Goal: Information Seeking & Learning: Learn about a topic

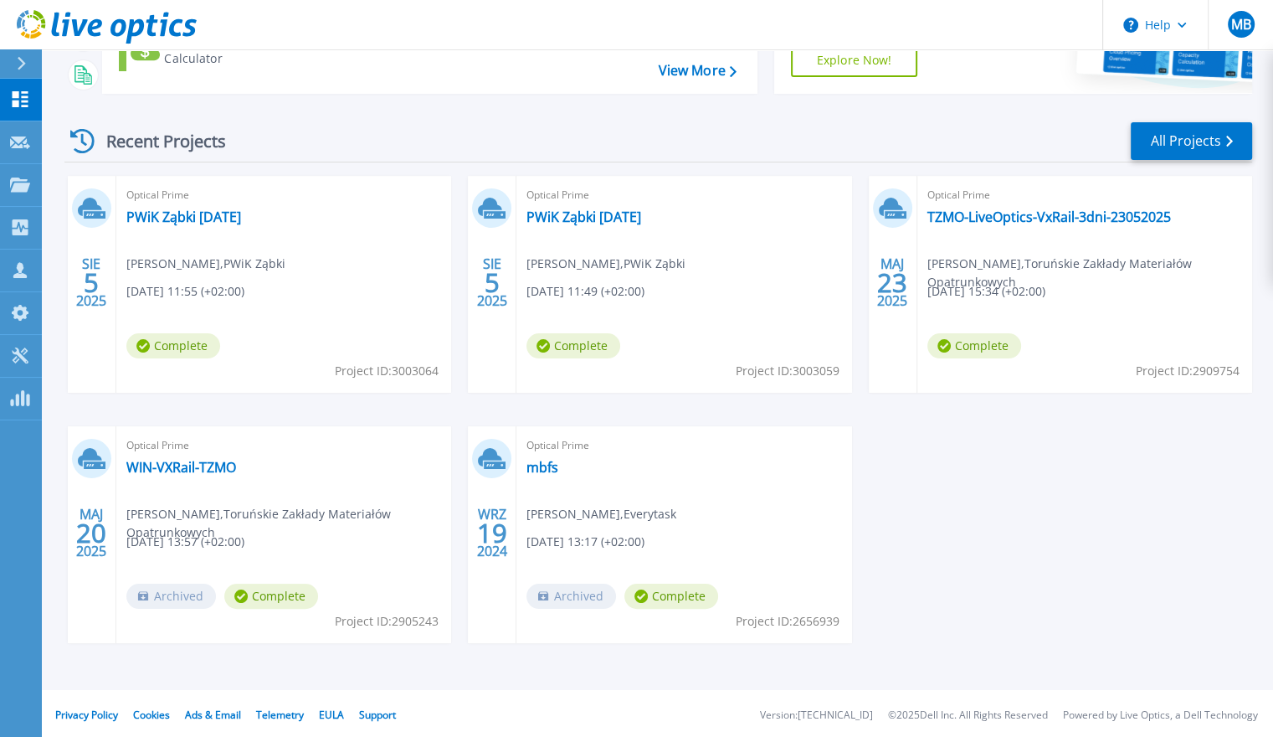
scroll to position [187, 0]
click at [1003, 214] on link "TZMO-LiveOptics-VxRail-3dni-23052025" at bounding box center [1049, 216] width 244 height 17
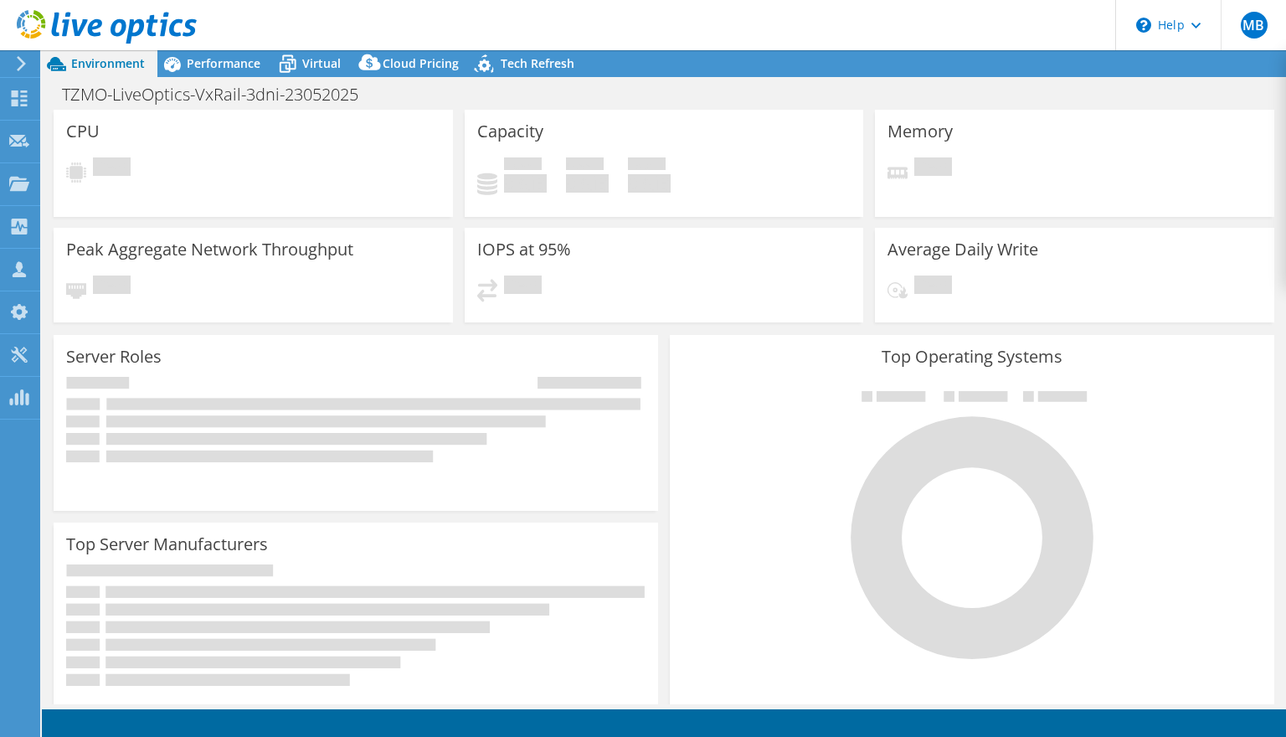
select select "EUFrankfurt"
select select "USD"
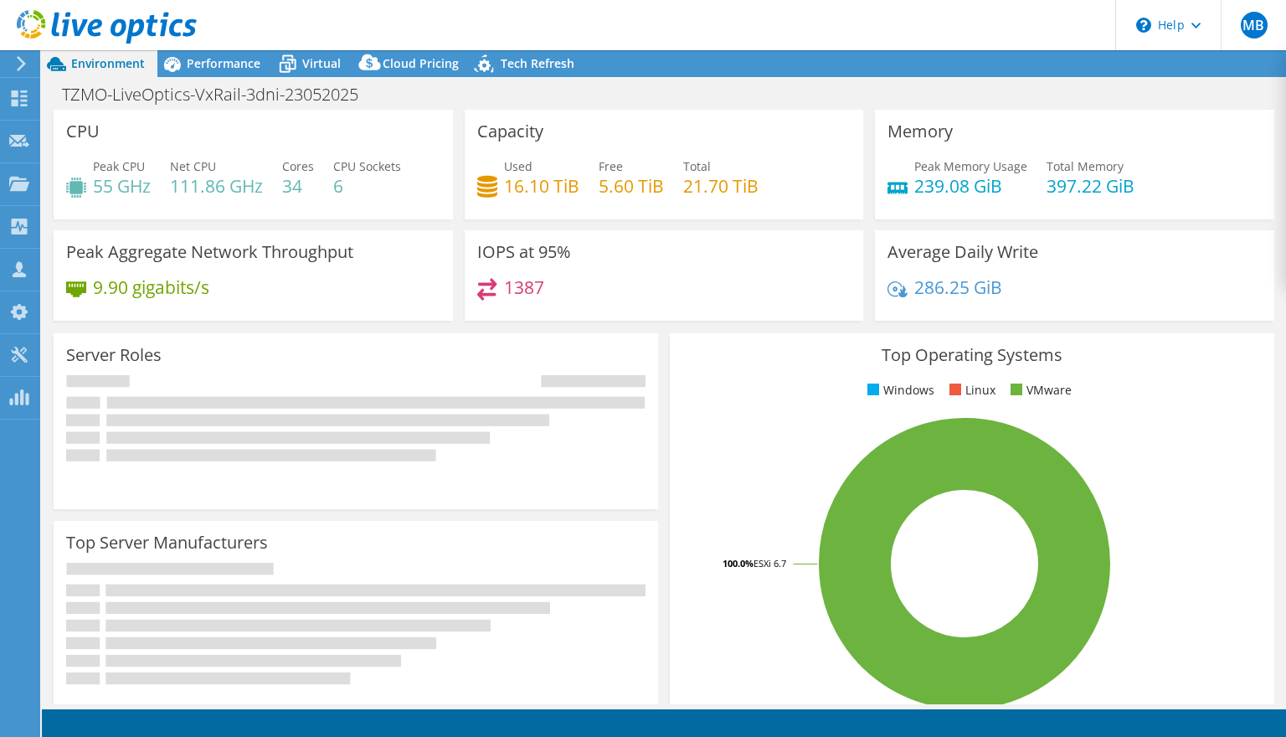
radio input "true"
radio input "false"
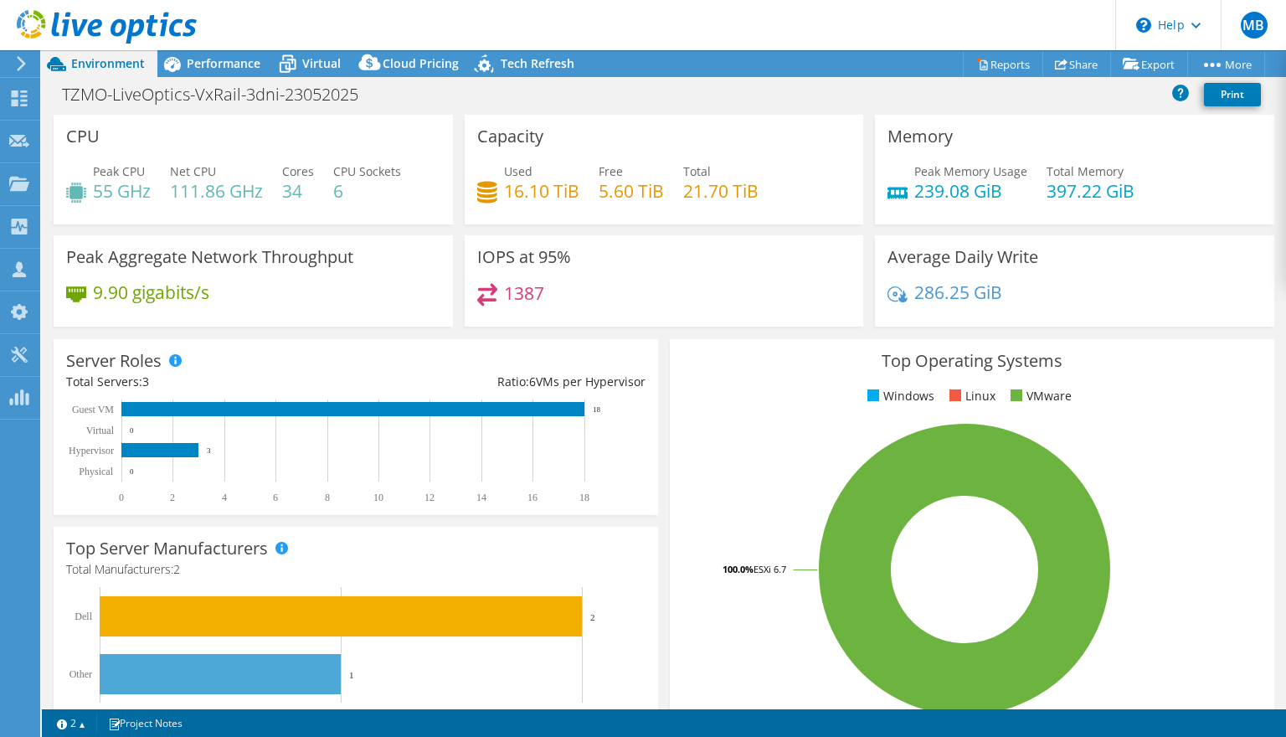
click at [23, 65] on use at bounding box center [21, 63] width 9 height 15
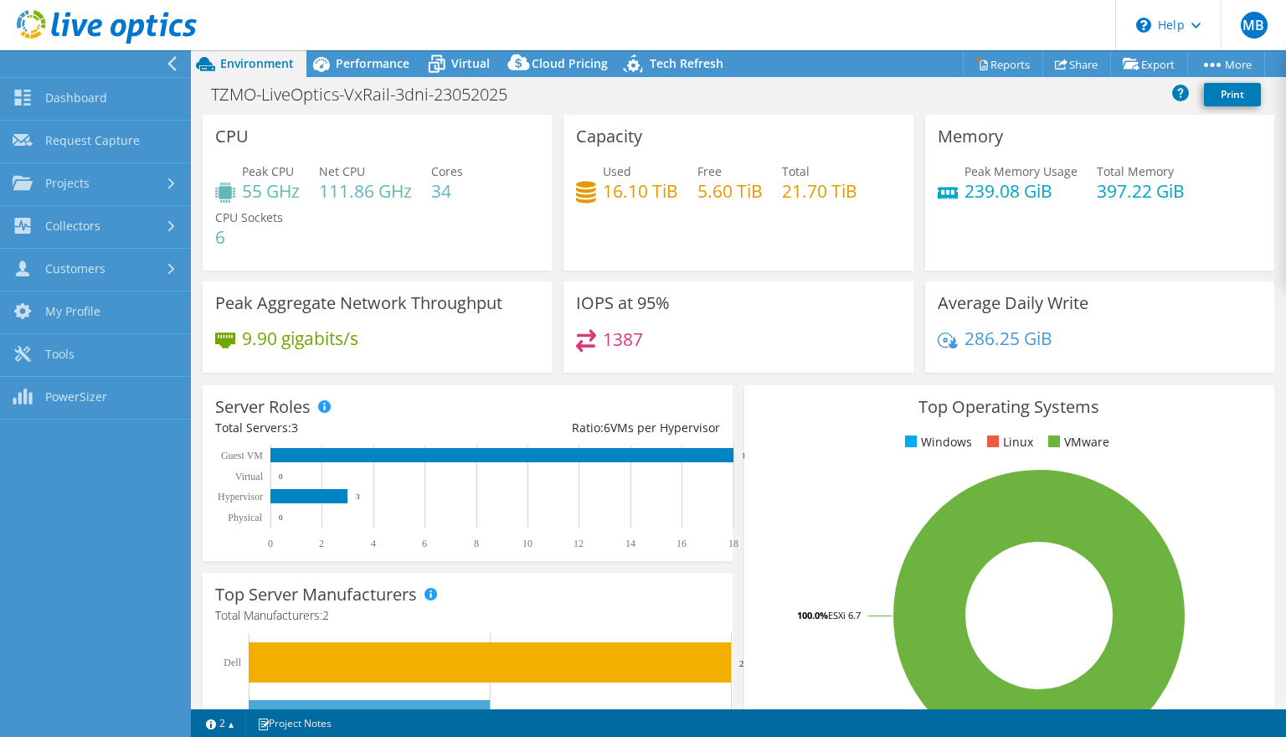
click at [165, 54] on div at bounding box center [98, 28] width 197 height 56
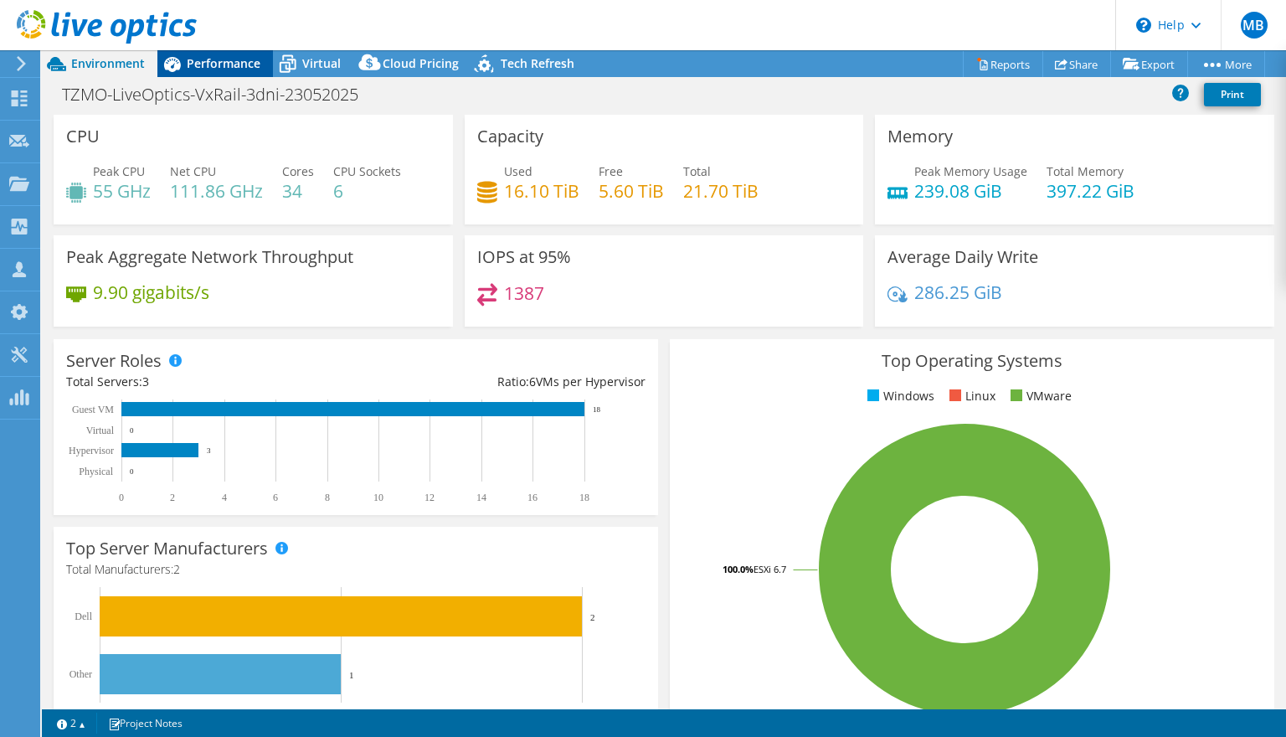
click at [198, 67] on span "Performance" at bounding box center [224, 63] width 74 height 16
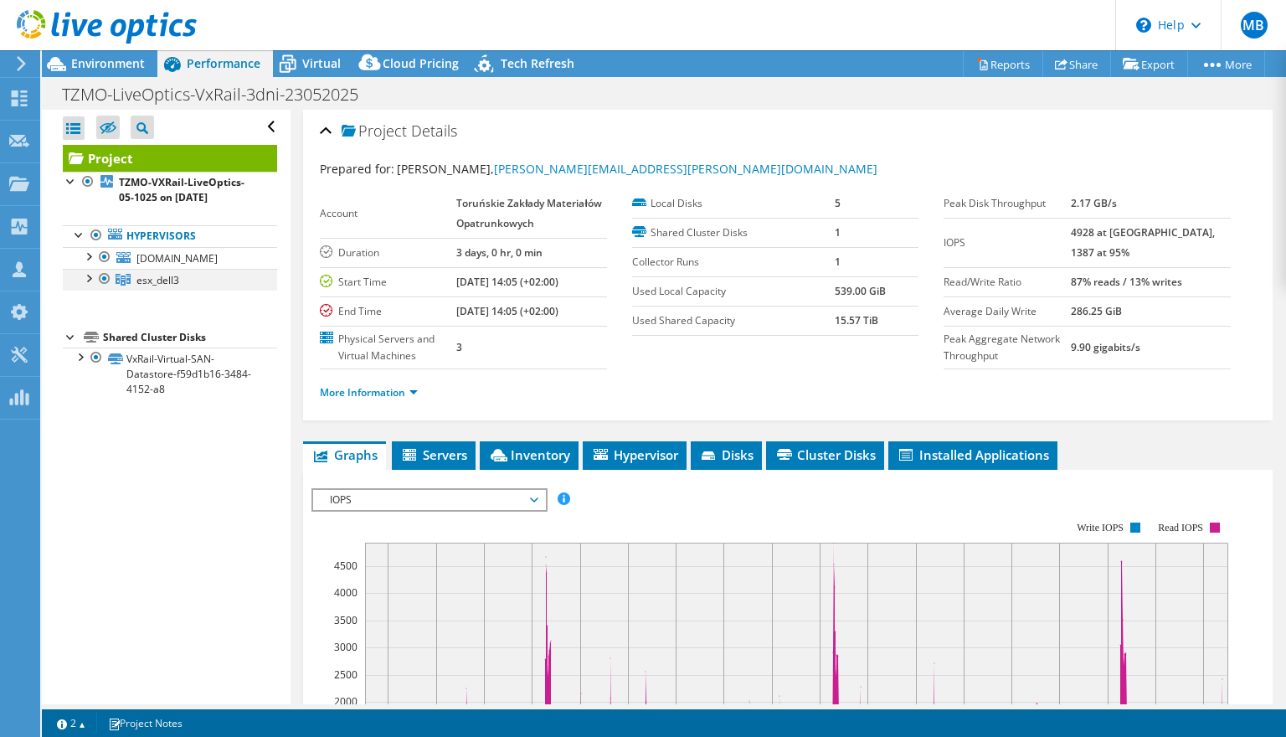
click at [88, 285] on div at bounding box center [88, 277] width 17 height 17
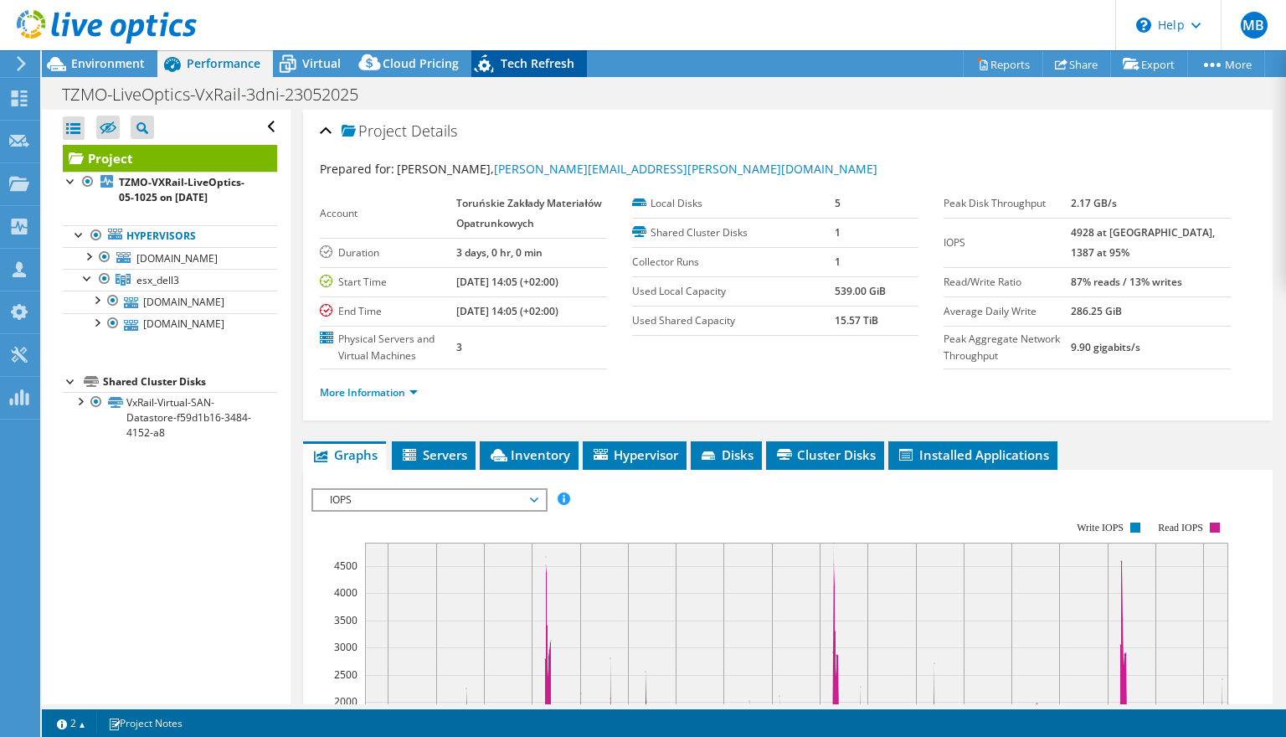
click at [522, 69] on span "Tech Refresh" at bounding box center [538, 63] width 74 height 16
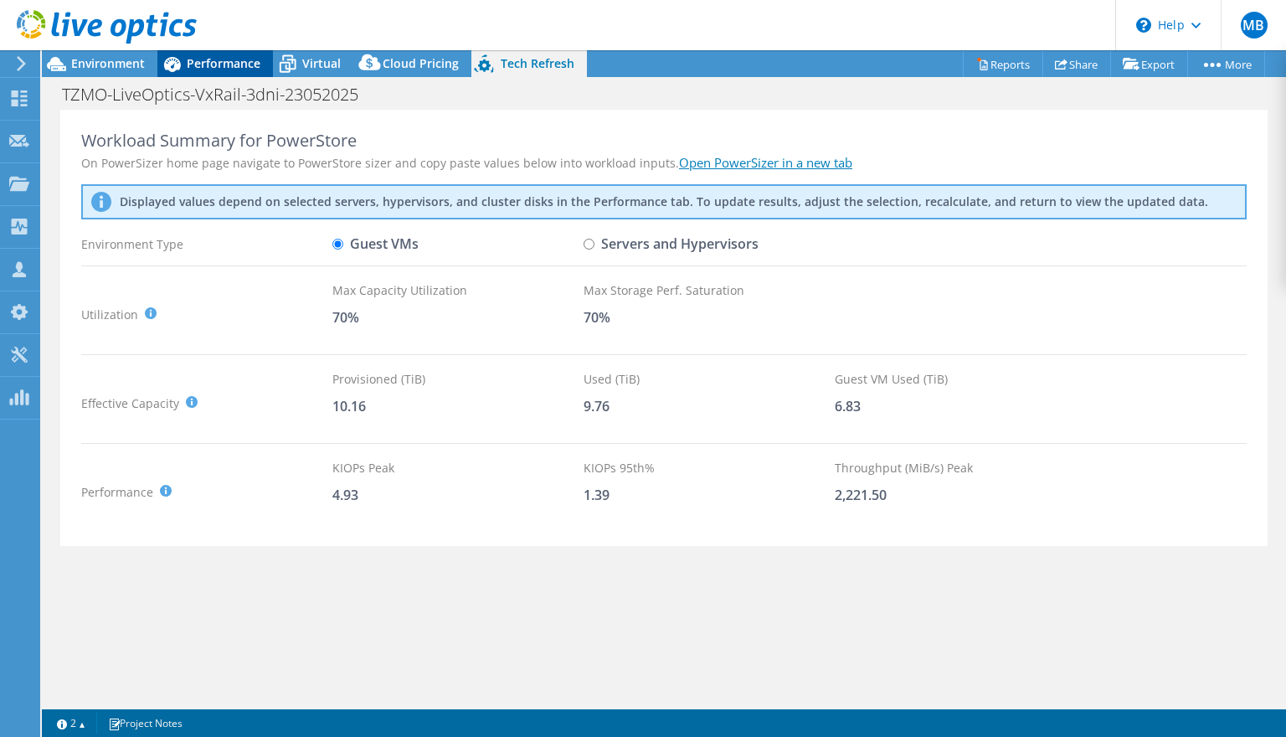
click at [218, 64] on span "Performance" at bounding box center [224, 63] width 74 height 16
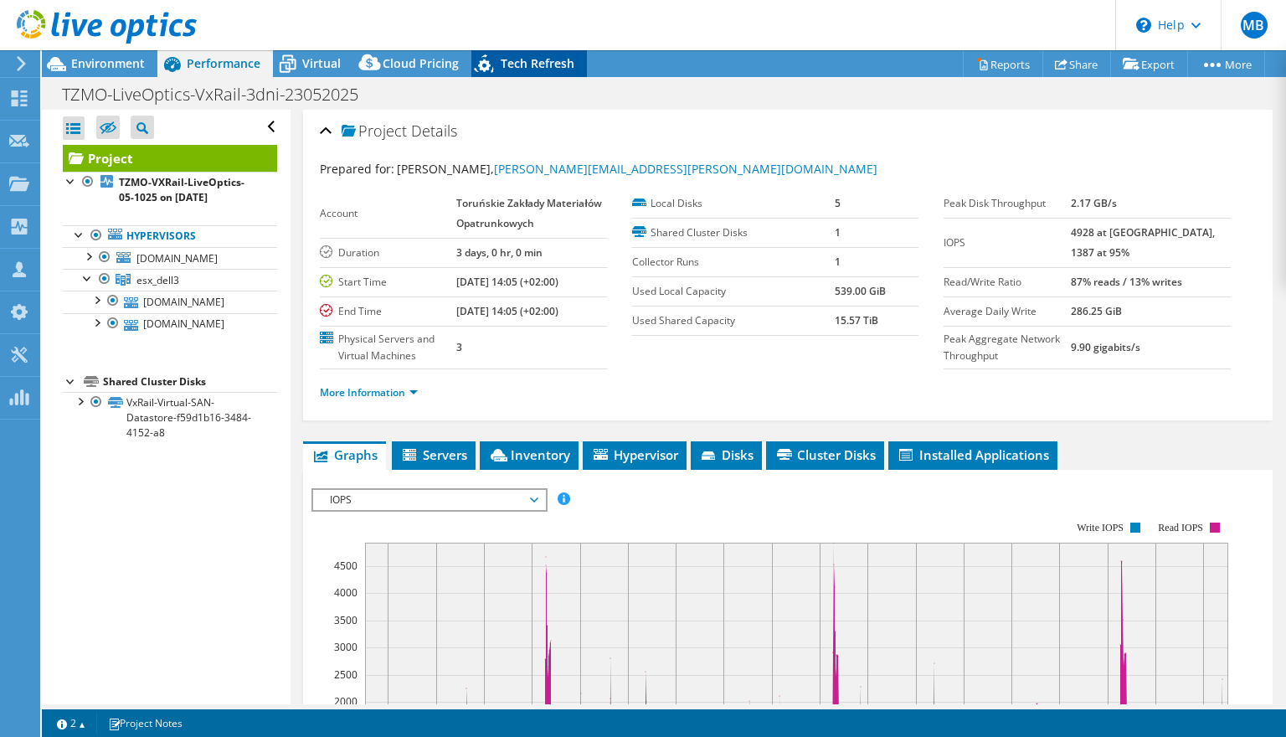
click at [536, 70] on span "Tech Refresh" at bounding box center [538, 63] width 74 height 16
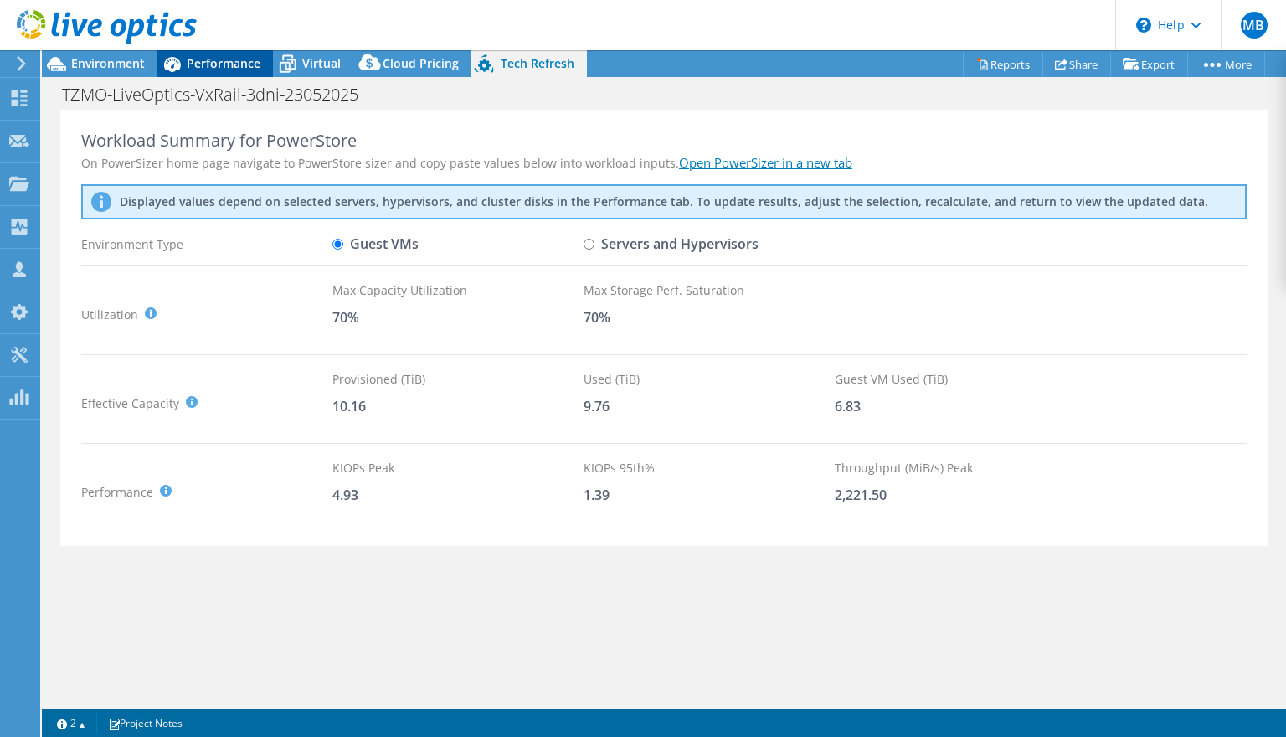
click at [208, 59] on span "Performance" at bounding box center [224, 63] width 74 height 16
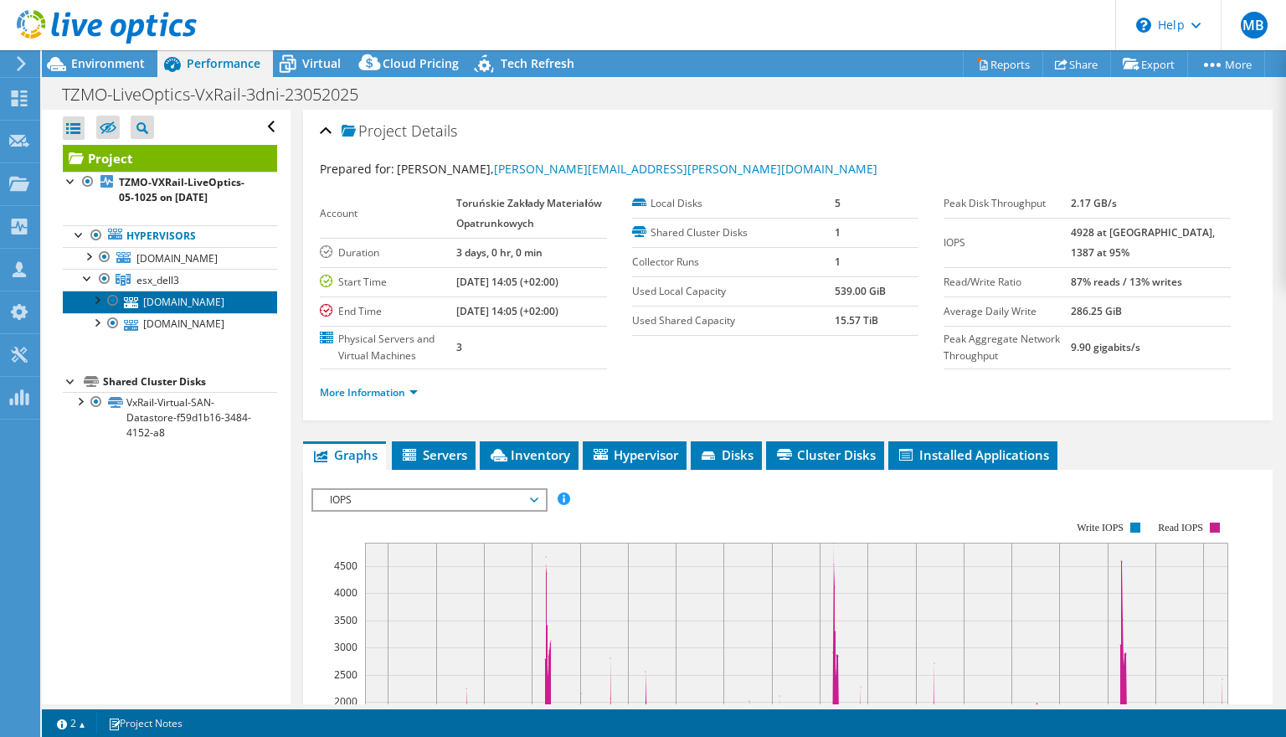
click at [184, 312] on link "vmcl1.tzmosa.global" at bounding box center [170, 301] width 214 height 22
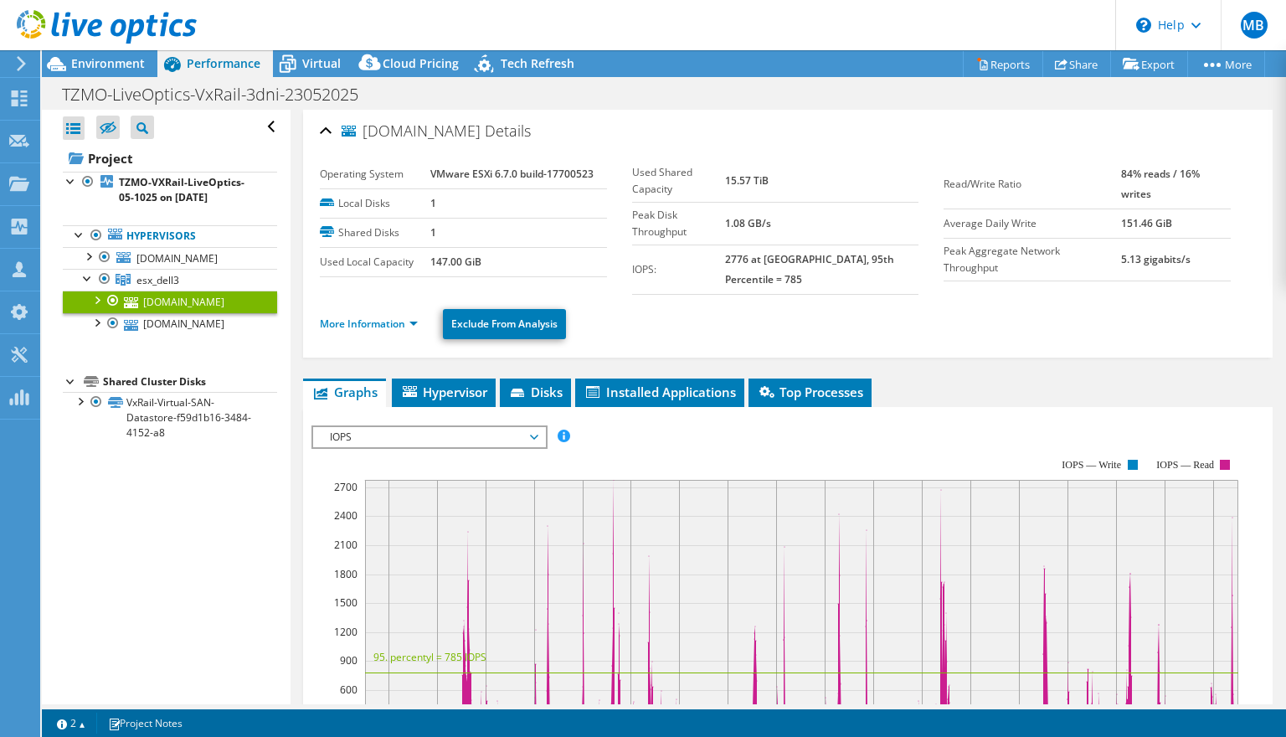
click at [365, 315] on li "More Information" at bounding box center [374, 324] width 108 height 18
click at [387, 315] on li "More Information" at bounding box center [374, 324] width 108 height 18
click at [384, 316] on link "More Information" at bounding box center [369, 323] width 98 height 14
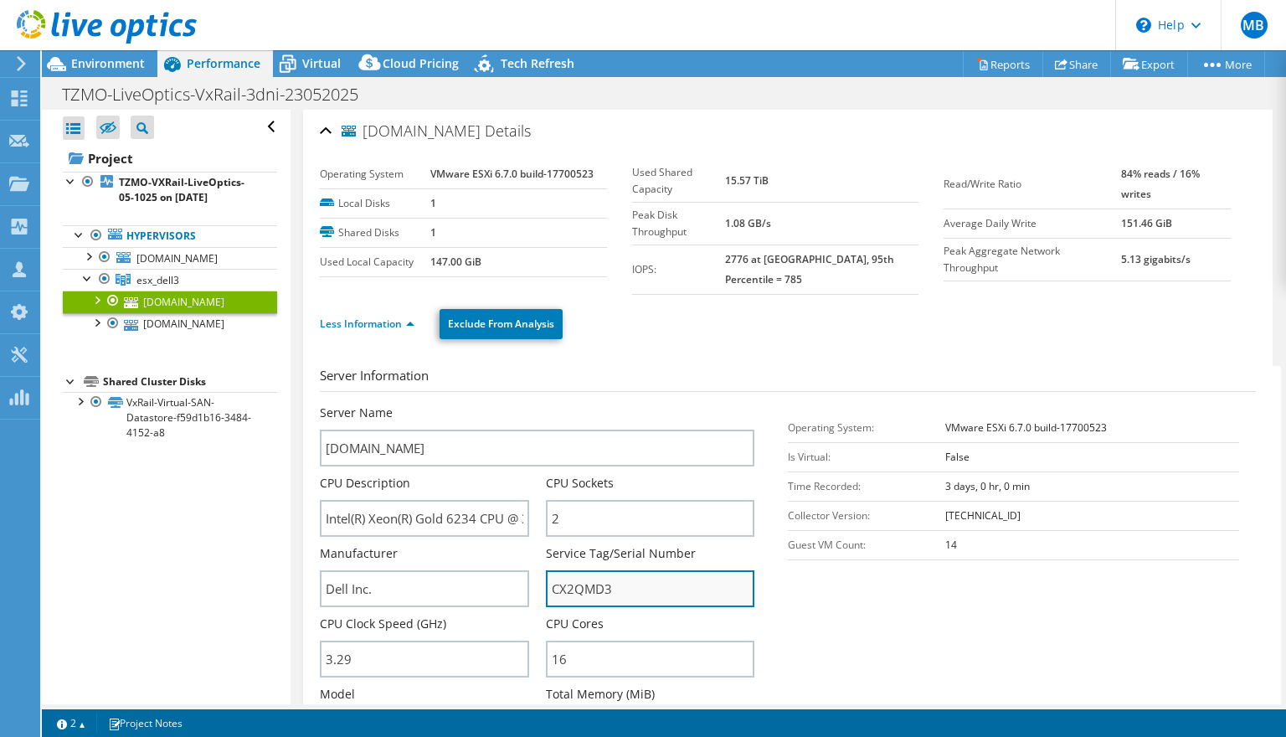
click at [576, 570] on input "CX2QMD3" at bounding box center [650, 588] width 208 height 37
click at [766, 366] on h3 "Server Information" at bounding box center [788, 379] width 936 height 26
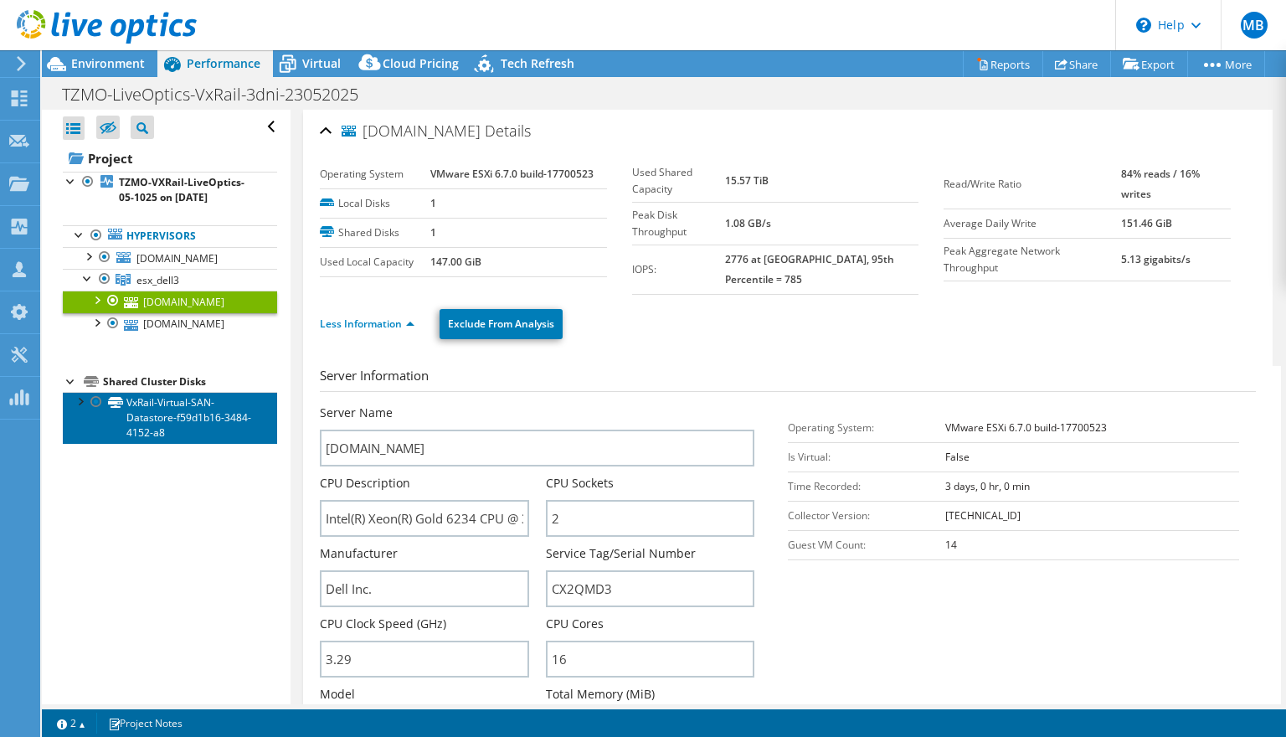
click at [179, 429] on link "VxRail-Virtual-SAN-Datastore-f59d1b16-3484-4152-a8" at bounding box center [170, 418] width 214 height 52
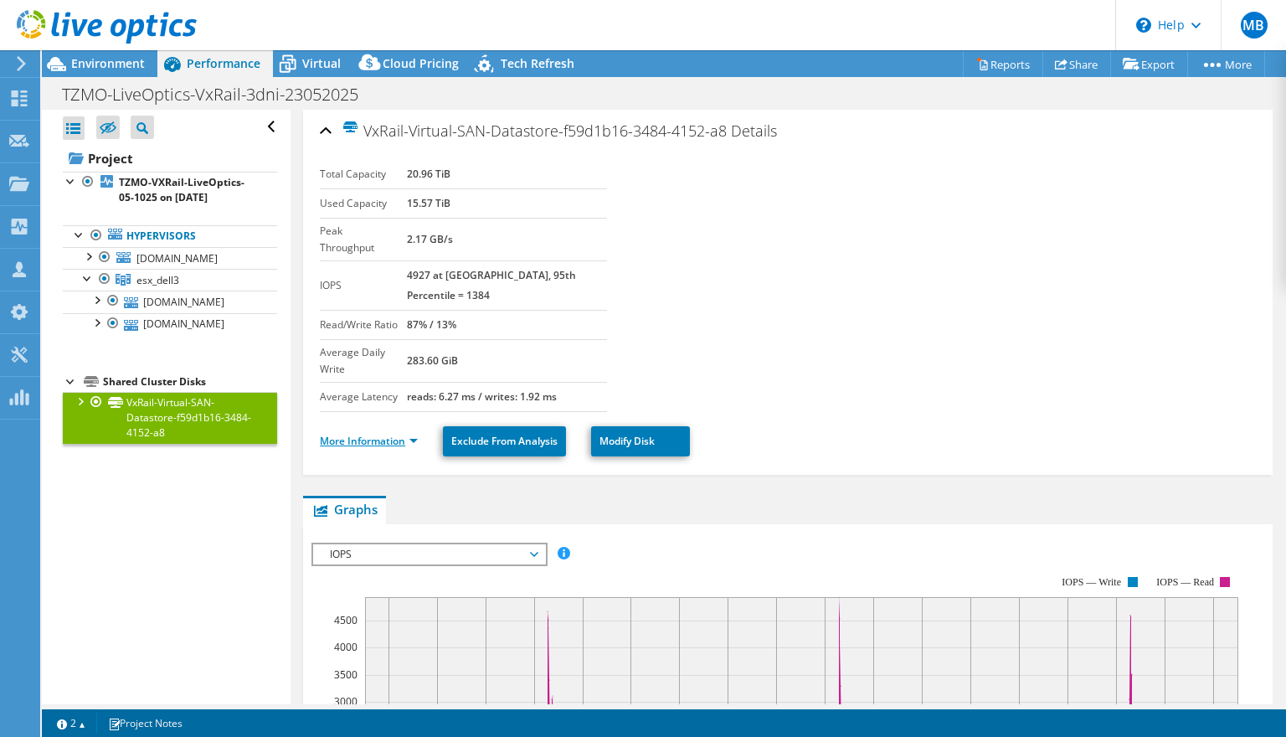
click at [351, 434] on link "More Information" at bounding box center [369, 441] width 98 height 14
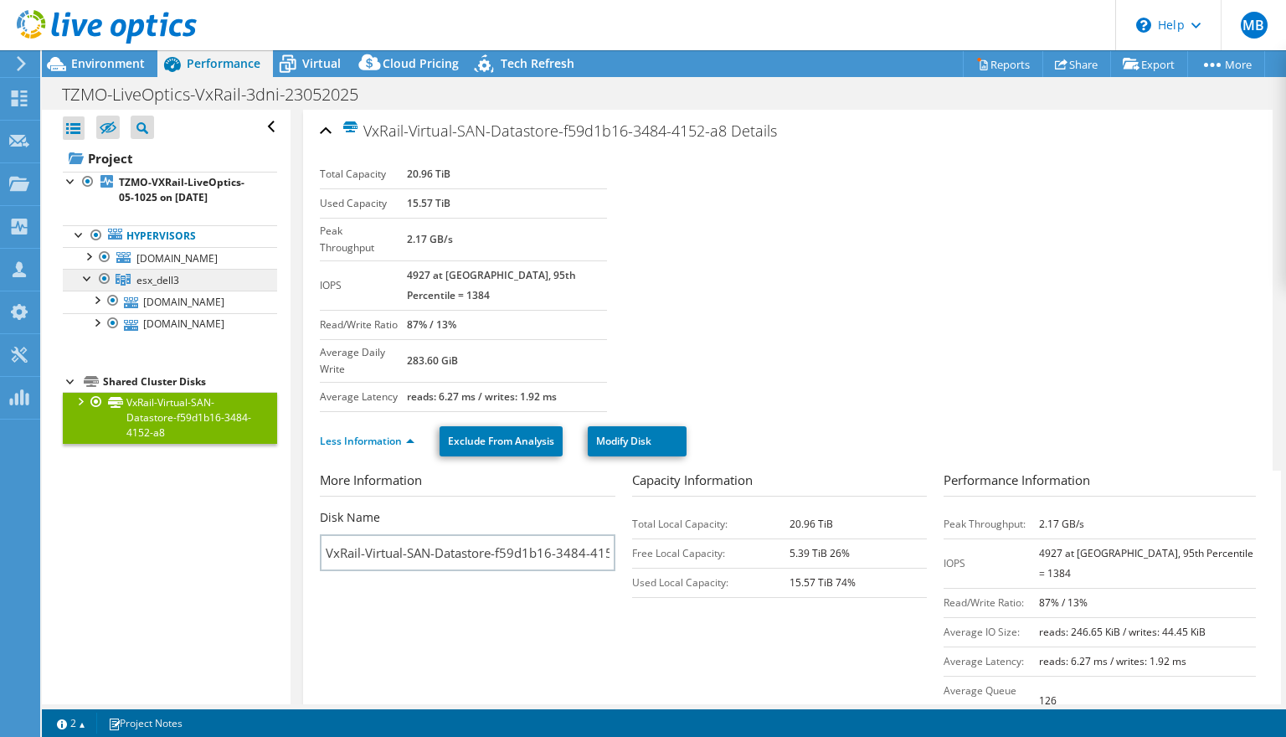
click at [183, 290] on link "esx_dell3" at bounding box center [170, 280] width 214 height 22
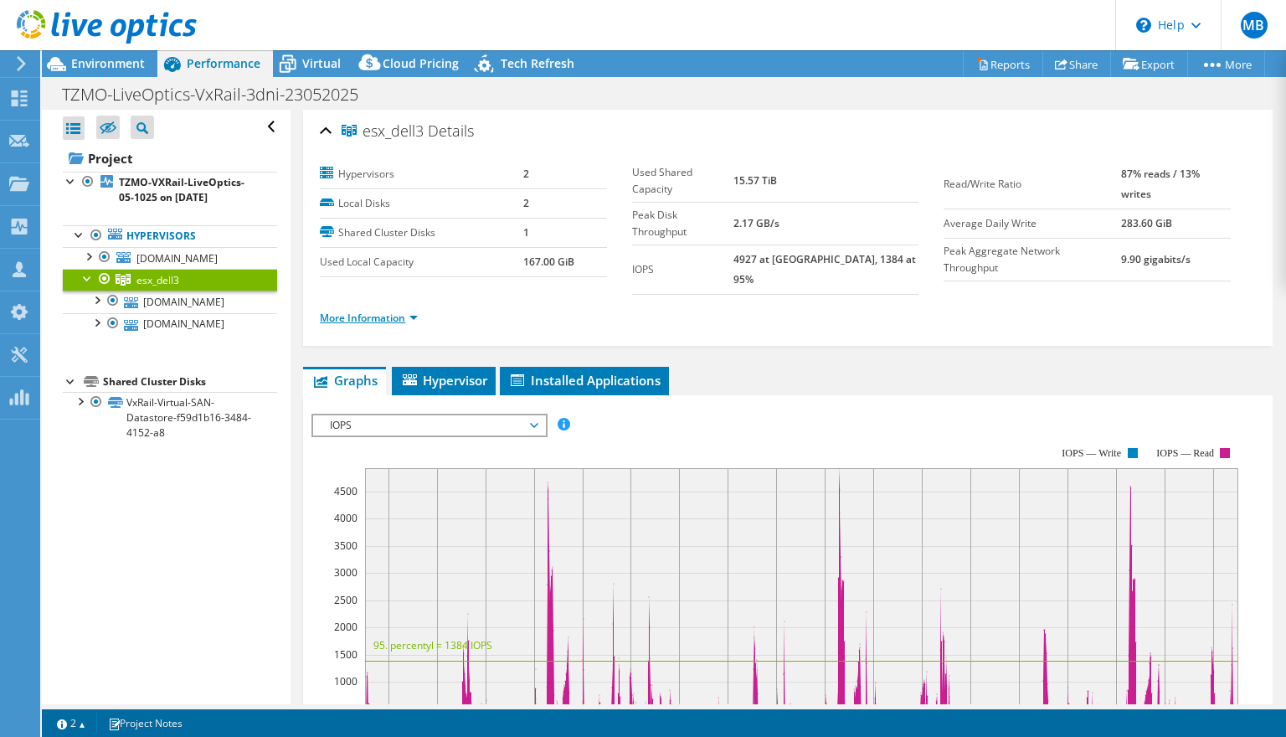
click at [386, 311] on link "More Information" at bounding box center [369, 318] width 98 height 14
